Goal: Browse casually

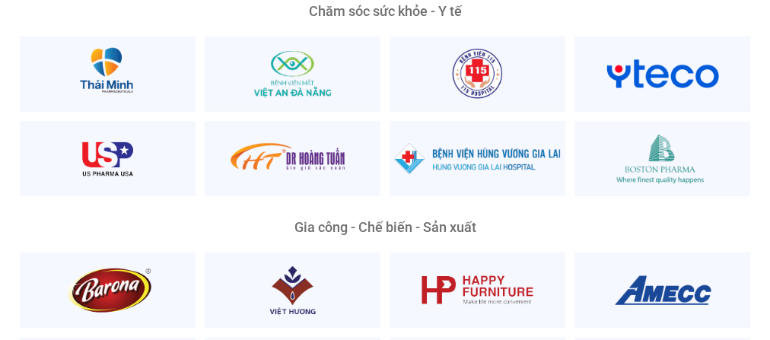
scroll to position [3052, 0]
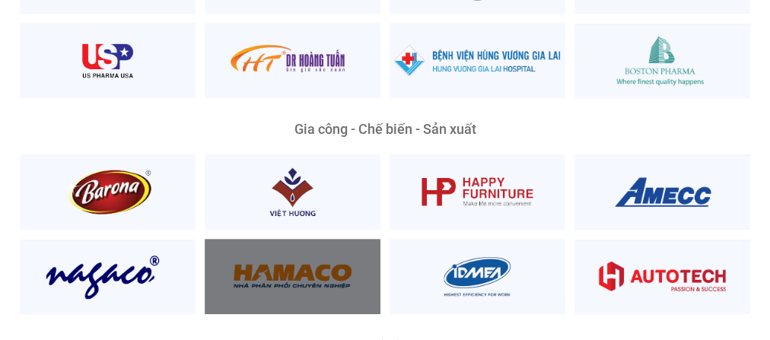
click at [339, 239] on div at bounding box center [293, 276] width 176 height 75
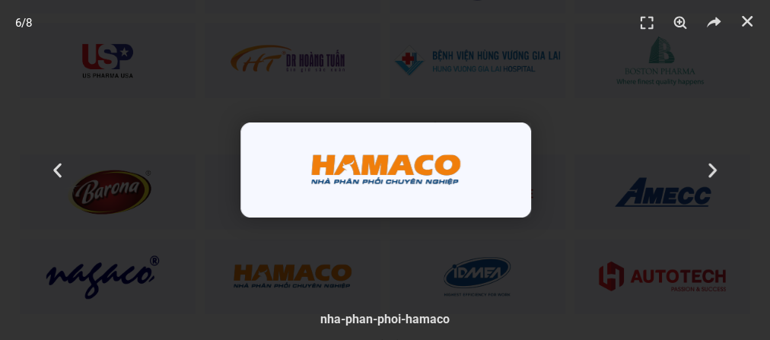
click at [636, 92] on div "6 / 8" at bounding box center [385, 169] width 663 height 233
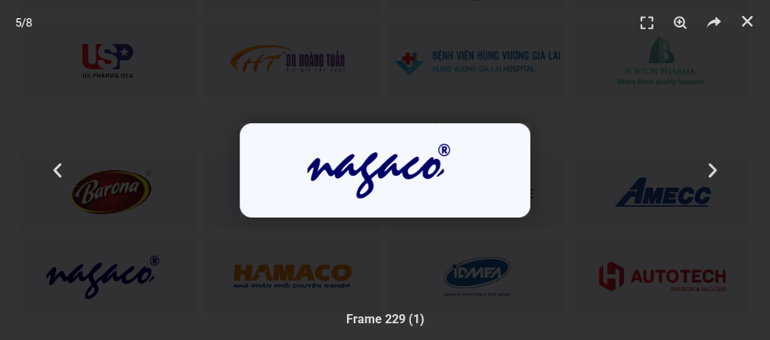
click at [560, 93] on div "5 / 8" at bounding box center [384, 169] width 663 height 233
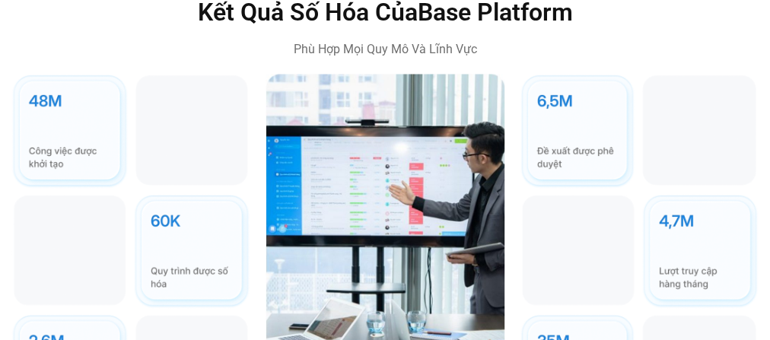
scroll to position [4217, 0]
click at [456, 192] on img at bounding box center [384, 254] width 239 height 360
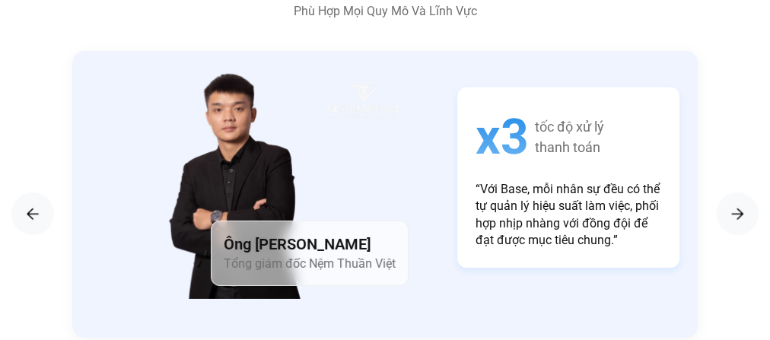
scroll to position [2341, 0]
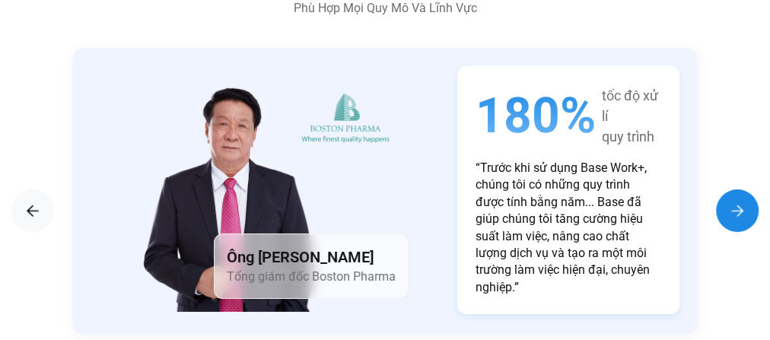
click at [745, 202] on img "Next slide" at bounding box center [737, 211] width 18 height 18
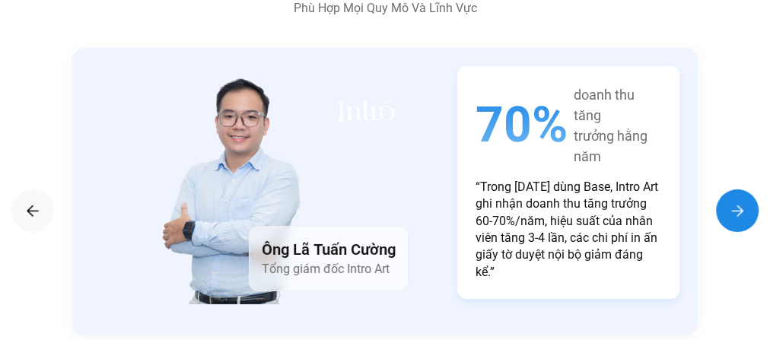
click at [745, 202] on img "Next slide" at bounding box center [737, 211] width 18 height 18
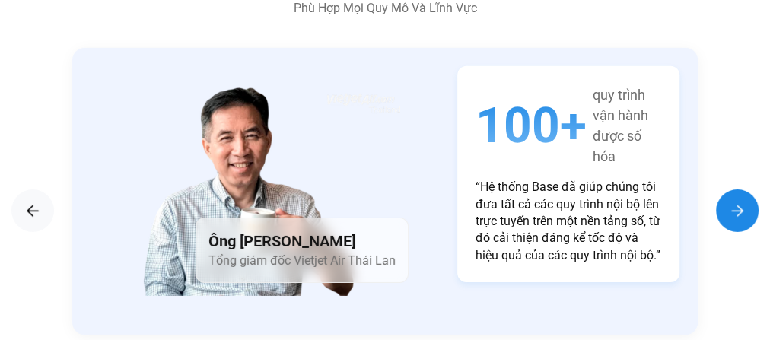
click at [745, 202] on img "Next slide" at bounding box center [737, 211] width 18 height 18
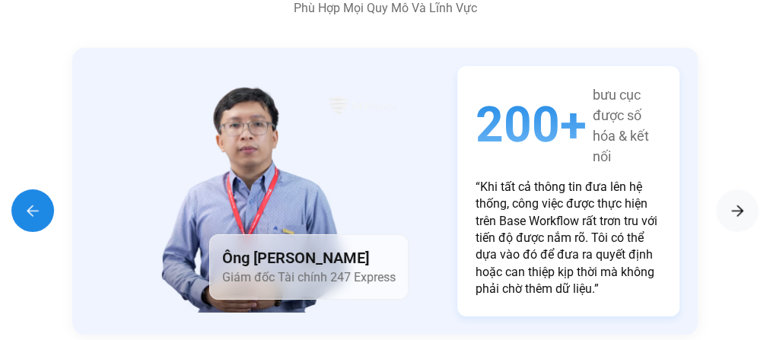
click at [29, 202] on img "Previous slide" at bounding box center [33, 211] width 18 height 18
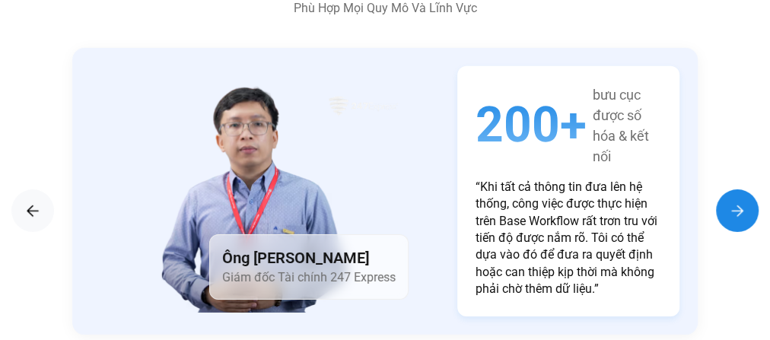
click at [742, 202] on img "Next slide" at bounding box center [737, 211] width 18 height 18
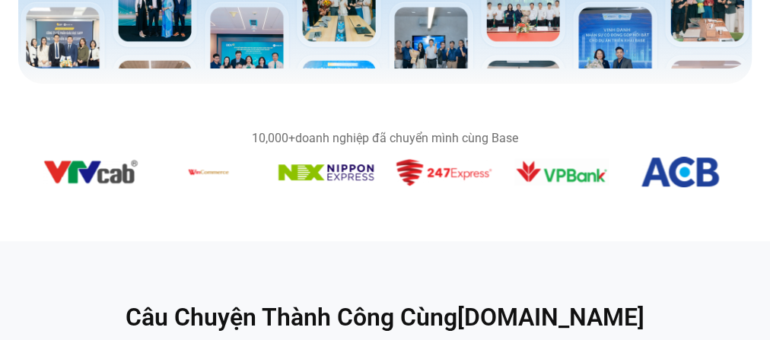
scroll to position [389, 0]
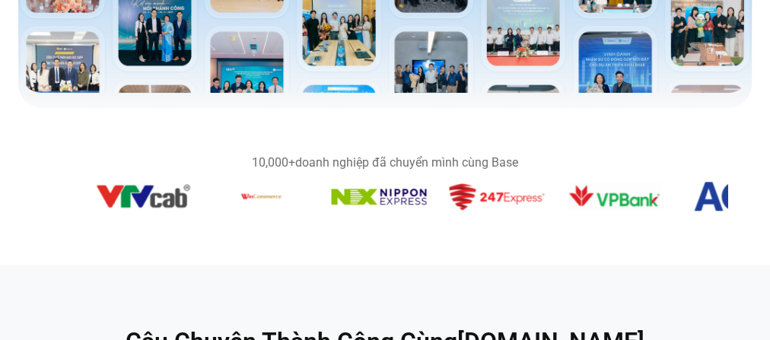
click at [543, 214] on div "Băng chuyền hình ảnh" at bounding box center [385, 199] width 684 height 36
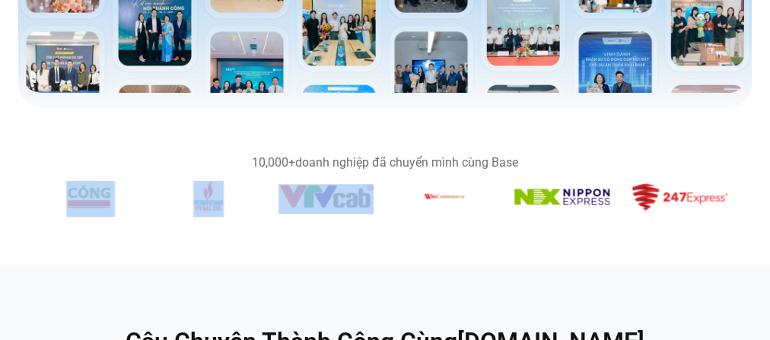
drag, startPoint x: 510, startPoint y: 204, endPoint x: 329, endPoint y: 208, distance: 181.8
click at [329, 208] on div "Băng chuyền hình ảnh" at bounding box center [385, 199] width 684 height 36
click at [430, 214] on figure "9 / 14" at bounding box center [443, 199] width 95 height 36
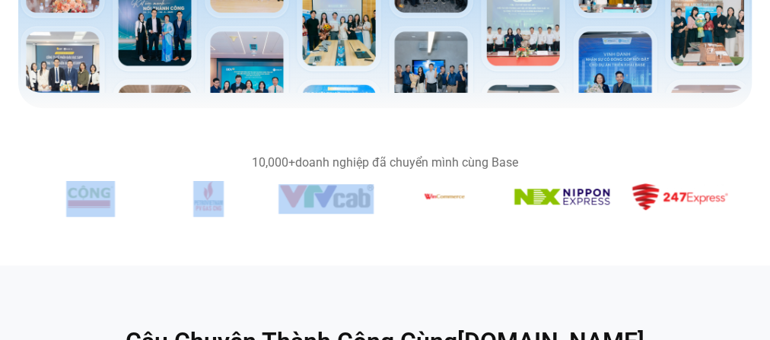
drag, startPoint x: 497, startPoint y: 208, endPoint x: 384, endPoint y: 212, distance: 113.4
click at [384, 212] on div "Băng chuyền hình ảnh" at bounding box center [385, 199] width 684 height 36
drag, startPoint x: 384, startPoint y: 212, endPoint x: 421, endPoint y: 204, distance: 37.4
click at [421, 204] on div "Băng chuyền hình ảnh" at bounding box center [385, 199] width 684 height 36
click at [417, 205] on img "9 / 14" at bounding box center [443, 196] width 53 height 30
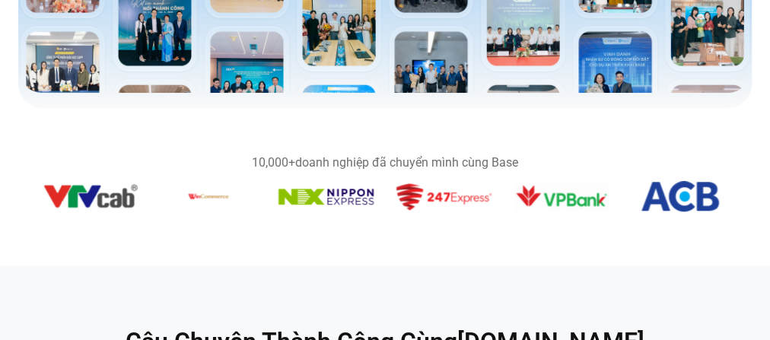
drag, startPoint x: 259, startPoint y: 199, endPoint x: 12, endPoint y: 207, distance: 246.5
click at [12, 207] on section "10,000+ doanh nghiệp đã chuyển mình cùng Base" at bounding box center [385, 186] width 770 height 97
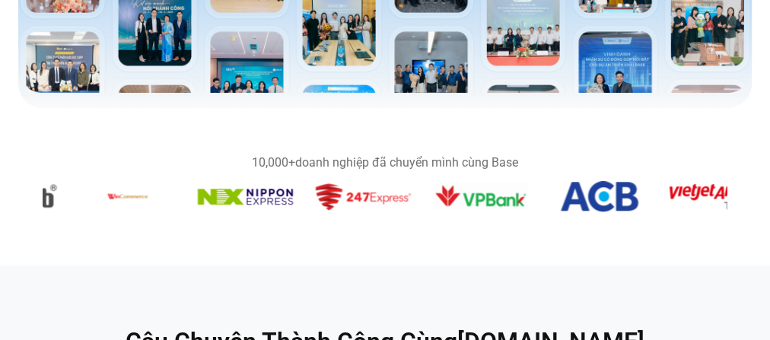
click at [198, 205] on figure "10 / 14" at bounding box center [245, 199] width 95 height 21
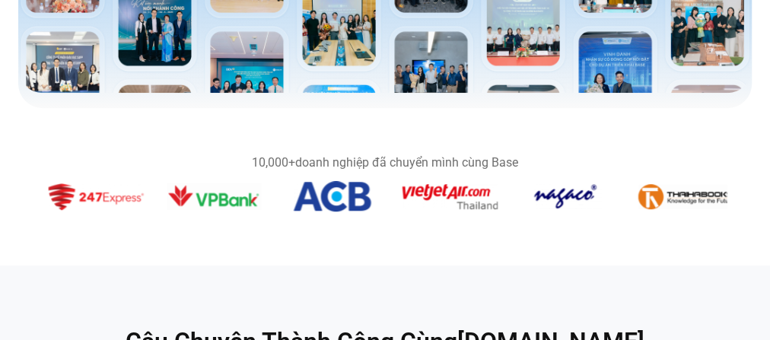
click at [545, 228] on section "10,000+ doanh nghiệp đã chuyển mình cùng Base" at bounding box center [385, 186] width 770 height 97
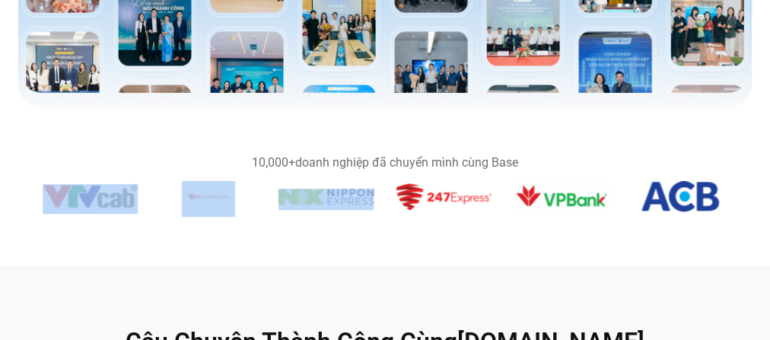
drag, startPoint x: 367, startPoint y: 233, endPoint x: 354, endPoint y: 197, distance: 38.0
click at [354, 197] on section "10,000+ doanh nghiệp đã chuyển mình cùng Base" at bounding box center [385, 186] width 770 height 97
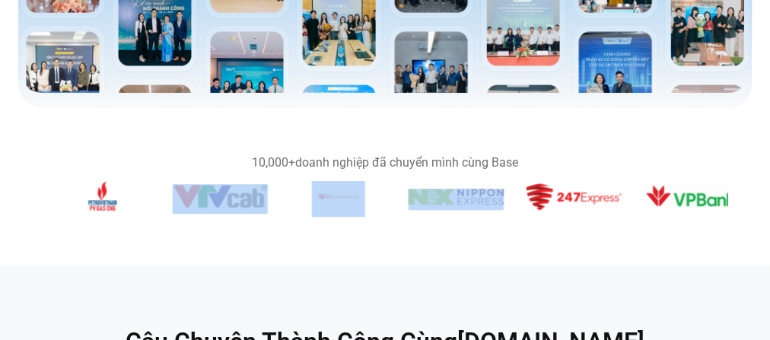
click at [503, 195] on img "10 / 14" at bounding box center [455, 197] width 95 height 16
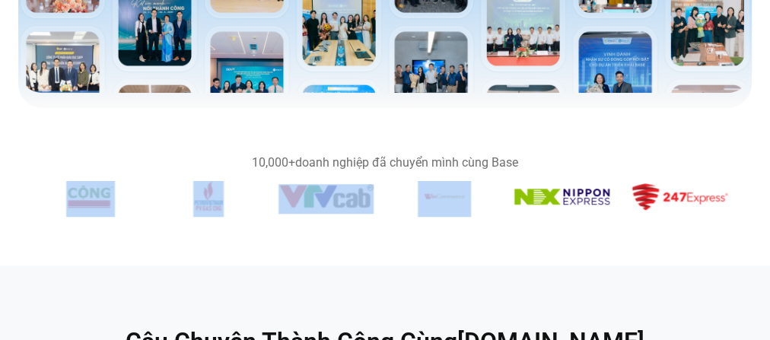
drag, startPoint x: 274, startPoint y: 199, endPoint x: 428, endPoint y: 198, distance: 154.4
click at [428, 198] on div "Băng chuyền hình ảnh" at bounding box center [385, 199] width 684 height 36
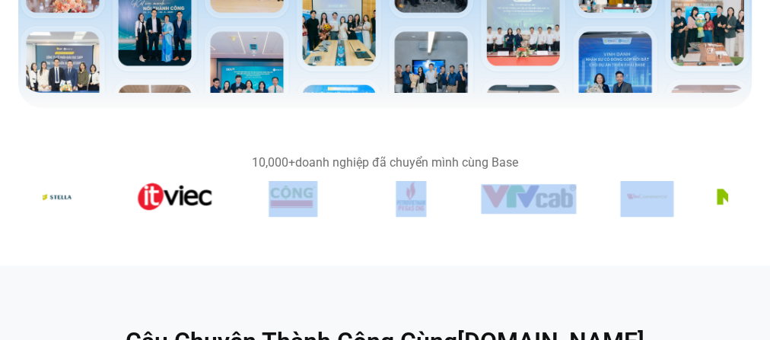
click at [633, 205] on img "9 / 14" at bounding box center [646, 196] width 53 height 30
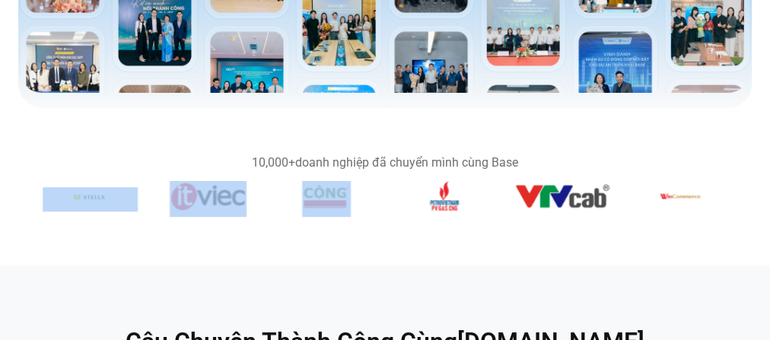
drag, startPoint x: 272, startPoint y: 208, endPoint x: 294, endPoint y: 202, distance: 22.7
click at [294, 202] on div "Băng chuyền hình ảnh" at bounding box center [385, 199] width 684 height 36
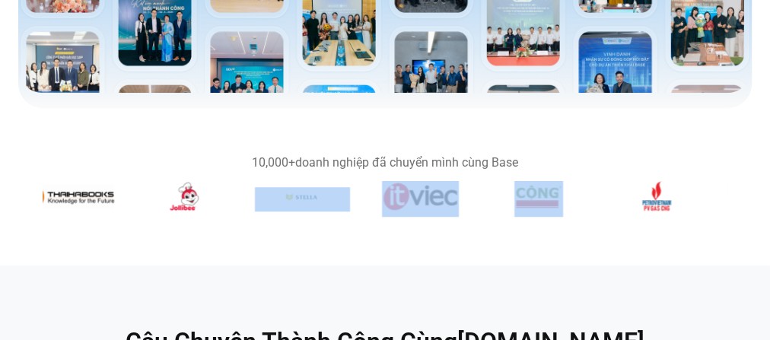
click at [506, 199] on figure "6 / 14" at bounding box center [537, 199] width 95 height 36
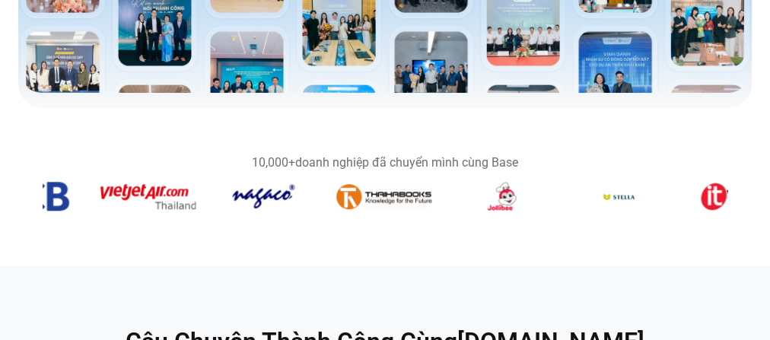
click at [606, 218] on section "10,000+ doanh nghiệp đã chuyển mình cùng Base" at bounding box center [385, 186] width 770 height 97
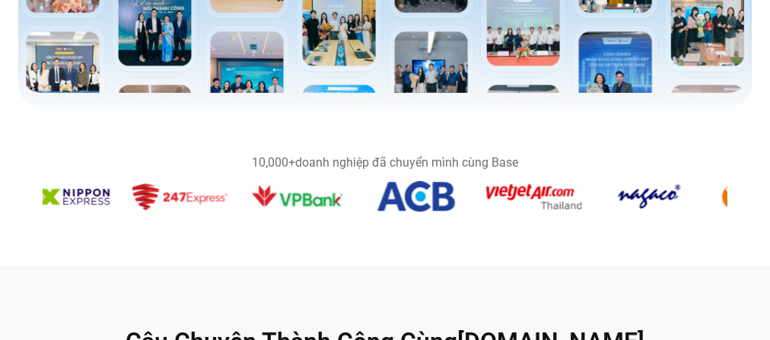
click at [454, 204] on img "13 / 14" at bounding box center [415, 196] width 78 height 30
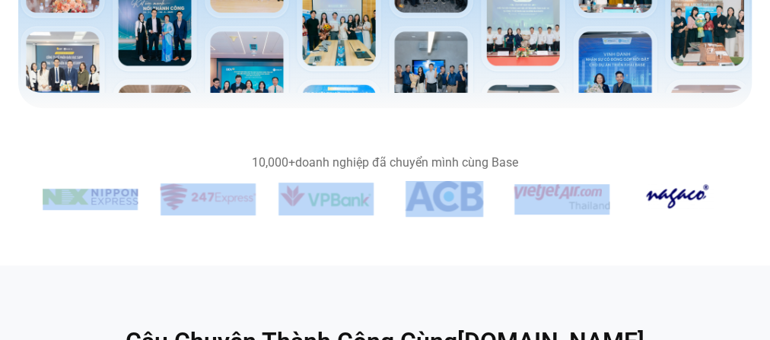
drag, startPoint x: 391, startPoint y: 184, endPoint x: 616, endPoint y: 189, distance: 225.1
click at [616, 189] on div "Băng chuyền hình ảnh" at bounding box center [385, 199] width 684 height 36
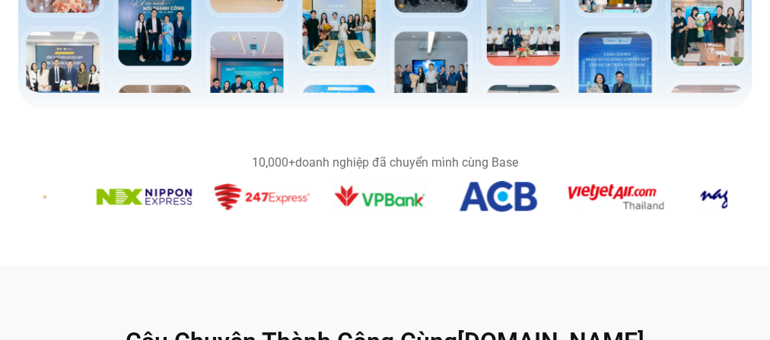
click at [735, 211] on section "10,000+ doanh nghiệp đã chuyển mình cùng Base" at bounding box center [385, 186] width 770 height 97
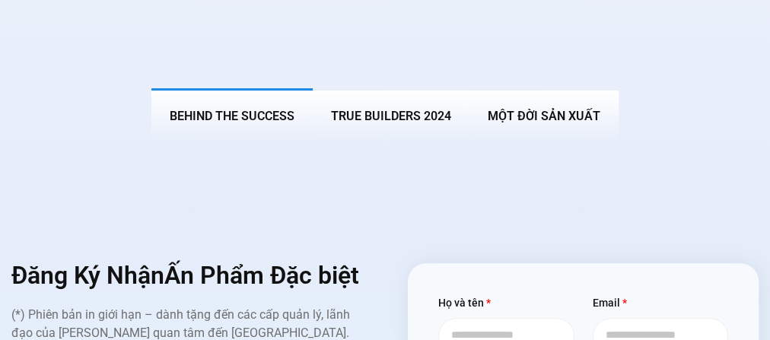
scroll to position [5957, 0]
